Goal: Find specific page/section: Find specific page/section

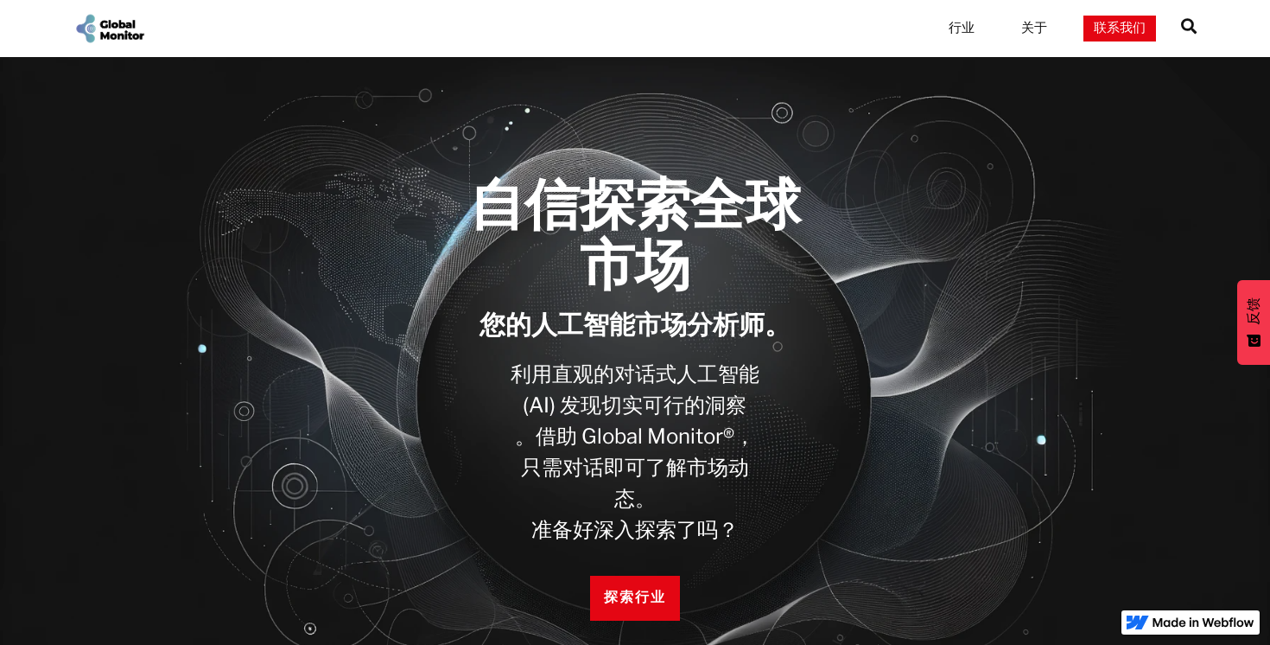
click at [1187, 29] on font "" at bounding box center [1189, 26] width 16 height 16
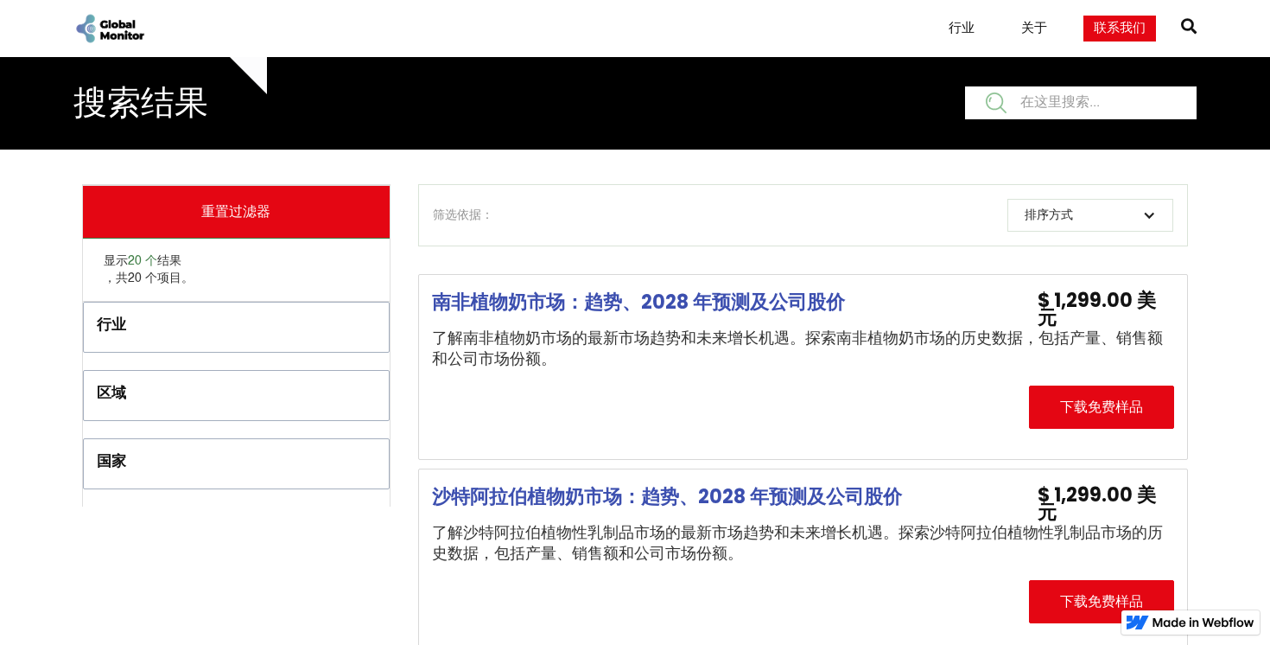
click at [291, 326] on div "行业" at bounding box center [203, 328] width 213 height 29
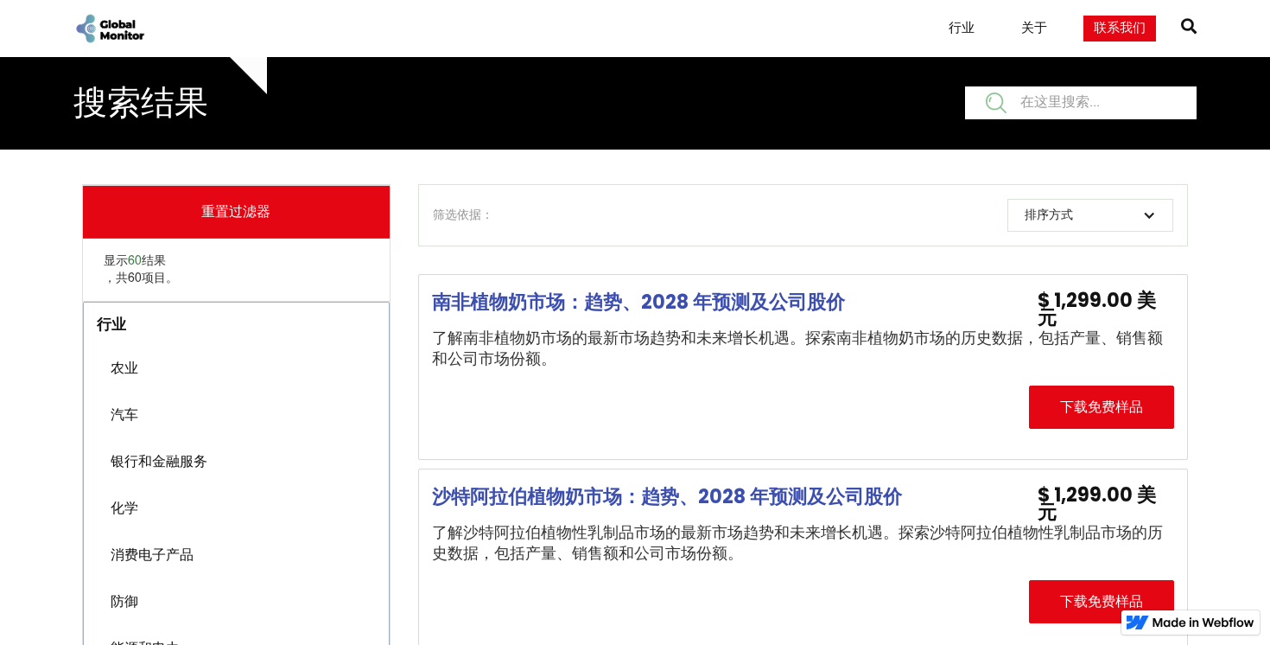
click at [121, 417] on font "汽车" at bounding box center [125, 414] width 28 height 16
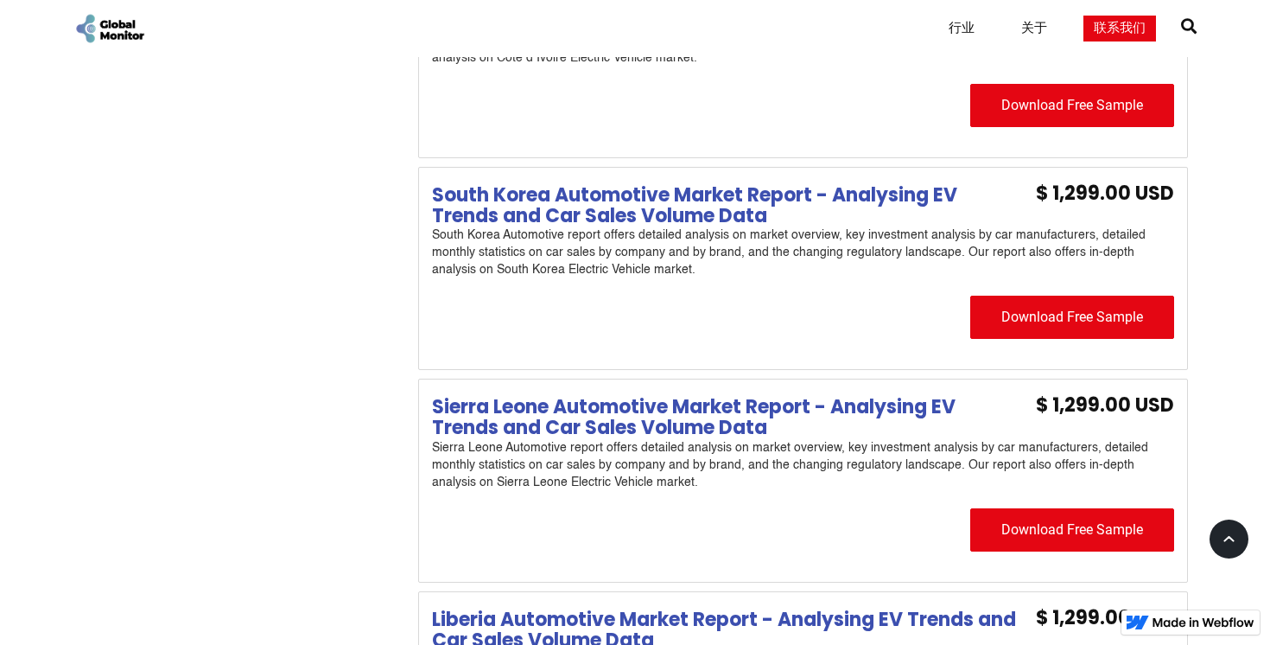
scroll to position [1465, 0]
